Goal: Find specific page/section: Find specific page/section

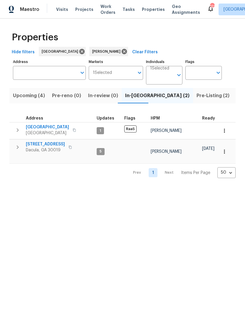
click at [46, 72] on input "Address" at bounding box center [45, 73] width 64 height 14
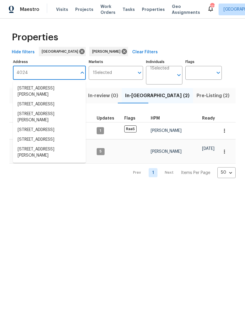
type input "4024"
click at [59, 160] on li "4024 Waldrop Hills Dr Decatur GA 30034" at bounding box center [49, 152] width 73 height 16
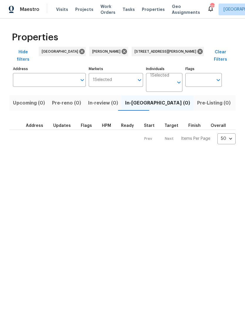
type input "4024 Waldrop Hills Dr Decatur GA 30034"
click at [93, 52] on span "[PERSON_NAME]" at bounding box center [107, 52] width 31 height 6
click at [121, 52] on icon at bounding box center [123, 51] width 5 height 5
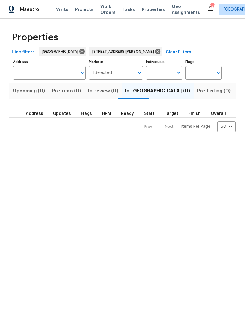
type input "4024 Waldrop Hills Dr Decatur GA 30034"
click at [238, 91] on span "Listed (1)" at bounding box center [248, 91] width 21 height 8
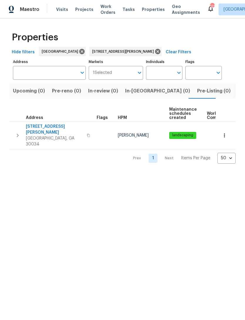
type input "4024 Waldrop Hills Dr Decatur GA 30034"
click at [50, 125] on span "4024 Waldrop Hills Dr" at bounding box center [54, 130] width 57 height 12
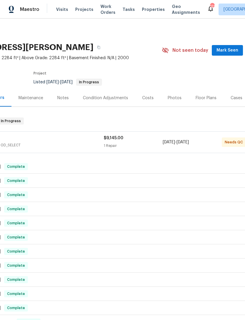
scroll to position [0, 53]
click at [232, 47] on span "Mark Seen" at bounding box center [228, 50] width 22 height 7
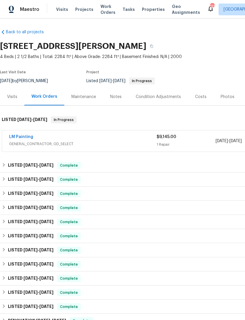
scroll to position [1, 0]
click at [116, 139] on div "LM Painting" at bounding box center [83, 137] width 148 height 7
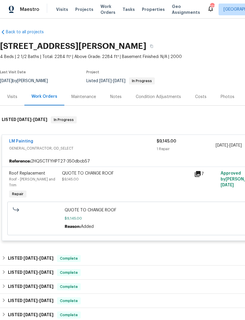
click at [110, 144] on div "LM Painting" at bounding box center [83, 141] width 148 height 7
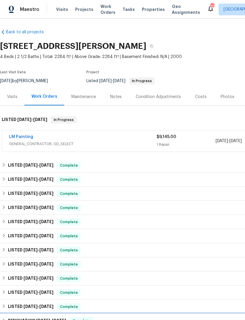
click at [136, 315] on div "RENOVATION [DATE] - [DATE] Complete" at bounding box center [166, 321] width 332 height 14
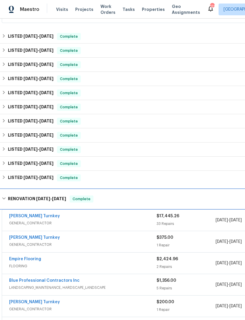
scroll to position [159, 0]
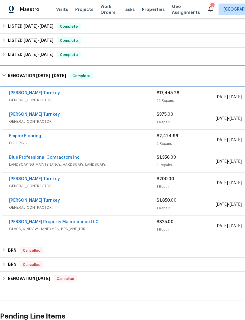
click at [120, 73] on div "RENOVATION [DATE] - [DATE] Complete" at bounding box center [166, 75] width 329 height 7
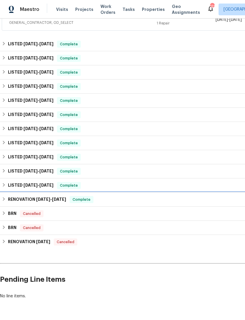
scroll to position [19, 0]
click at [134, 192] on div "RENOVATION [DATE] - [DATE] Complete" at bounding box center [166, 199] width 332 height 14
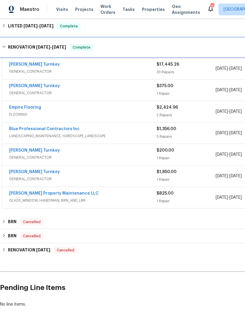
scroll to position [282, 0]
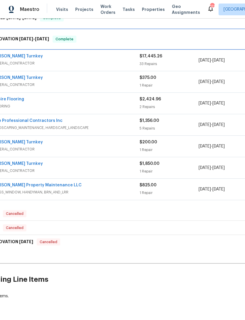
click at [133, 36] on div "RENOVATION [DATE] - [DATE] Complete" at bounding box center [149, 39] width 329 height 7
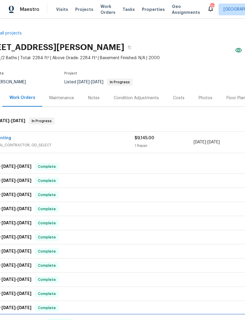
scroll to position [0, 22]
click at [135, 42] on button "button" at bounding box center [129, 47] width 11 height 11
